Goal: Task Accomplishment & Management: Use online tool/utility

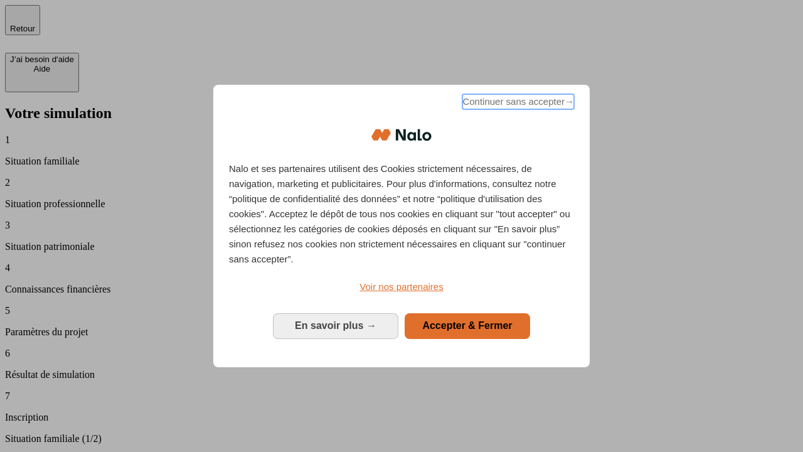
click at [517, 104] on span "Continuer sans accepter →" at bounding box center [518, 101] width 112 height 15
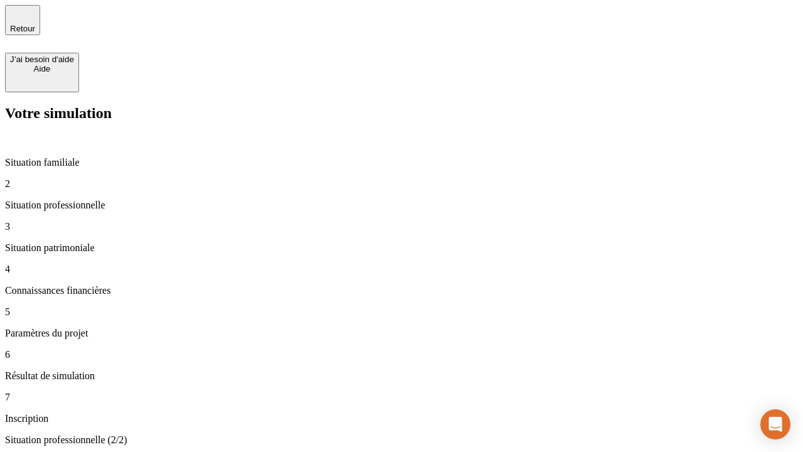
type input "30 000"
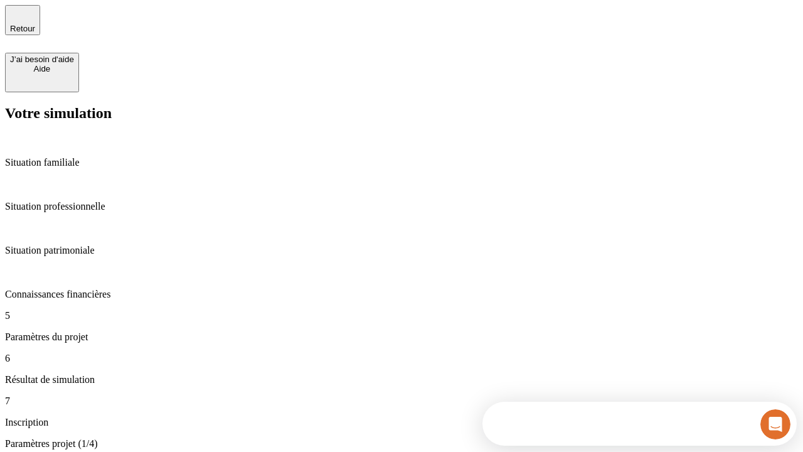
type input "25"
type input "5"
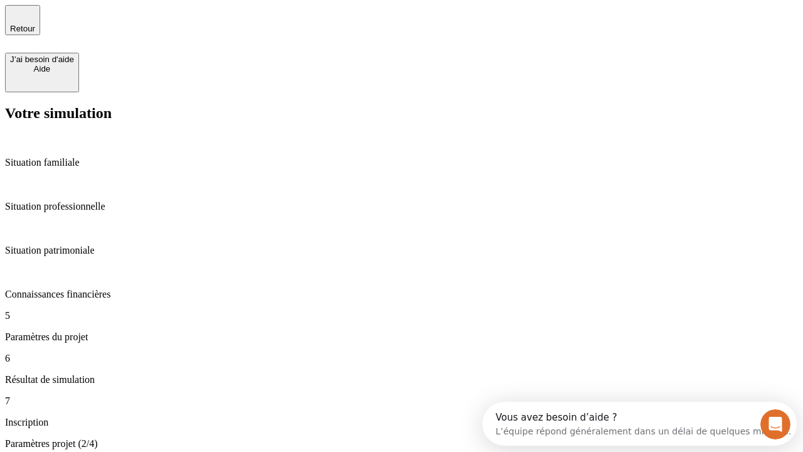
type input "1 000"
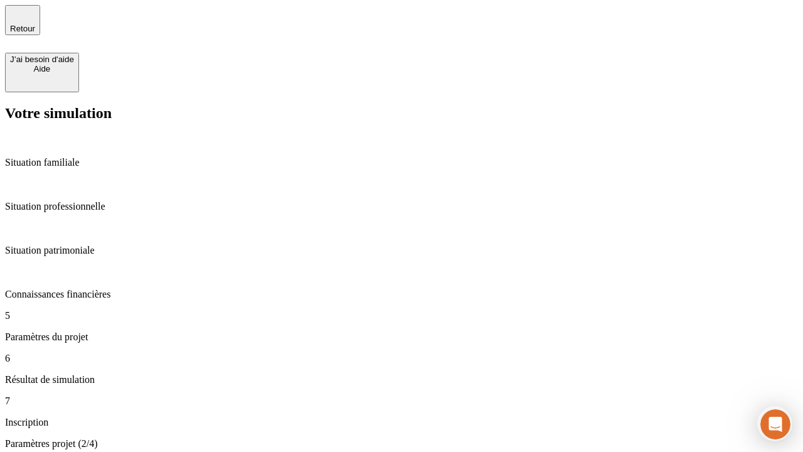
type input "640"
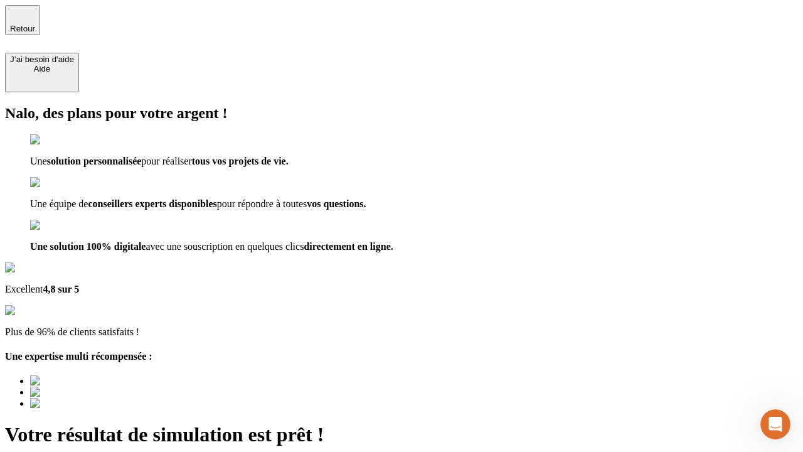
type input "[EMAIL_ADDRESS][PERSON_NAME][DOMAIN_NAME]"
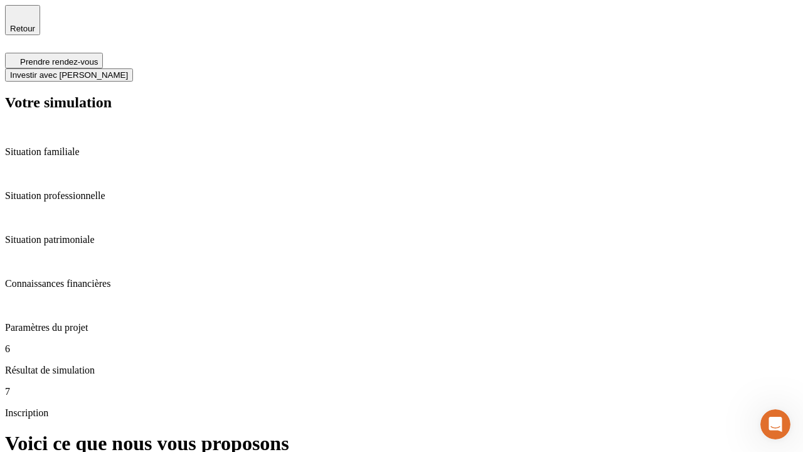
click at [128, 70] on span "Investir avec [PERSON_NAME]" at bounding box center [69, 74] width 118 height 9
